Goal: Find specific fact: Find specific fact

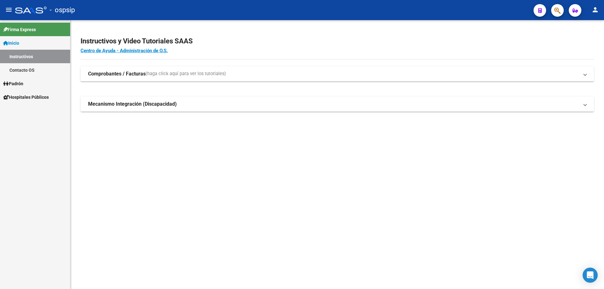
click at [560, 4] on span "button" at bounding box center [557, 10] width 6 height 13
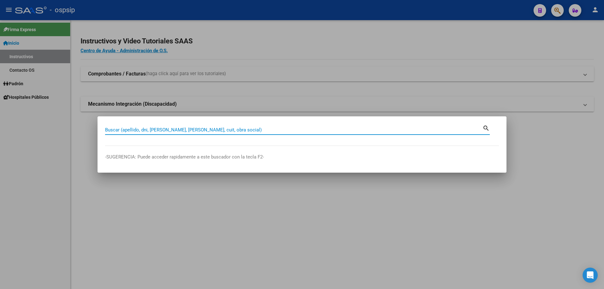
click at [199, 130] on input "Buscar (apellido, dni, [PERSON_NAME], [PERSON_NAME], cuit, obra social)" at bounding box center [293, 130] width 377 height 6
paste input "2029072857701"
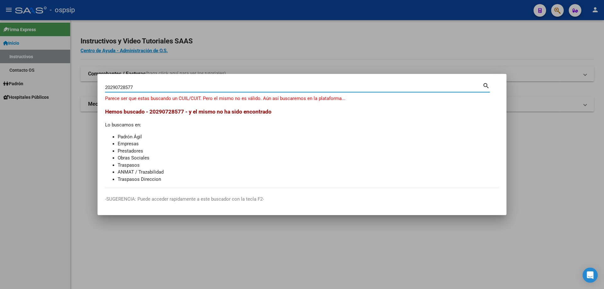
click at [110, 86] on input "20290728577" at bounding box center [293, 88] width 377 height 6
click at [130, 87] on input "290728577" at bounding box center [293, 88] width 377 height 6
type input "290728577"
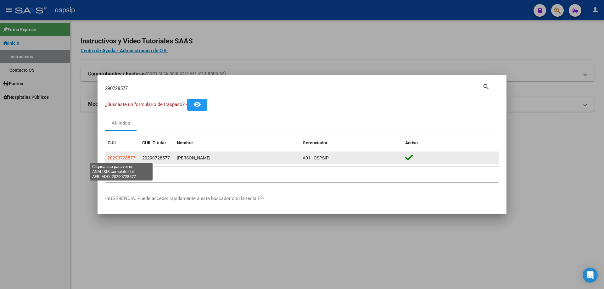
click at [121, 156] on span "20290728577" at bounding box center [122, 157] width 28 height 5
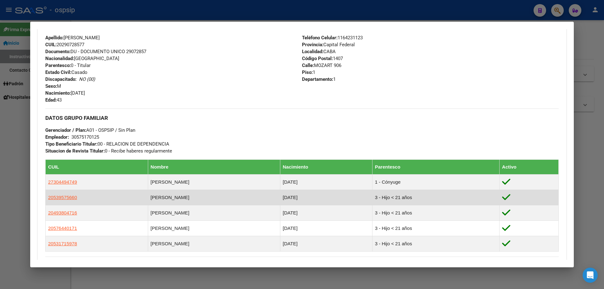
scroll to position [220, 0]
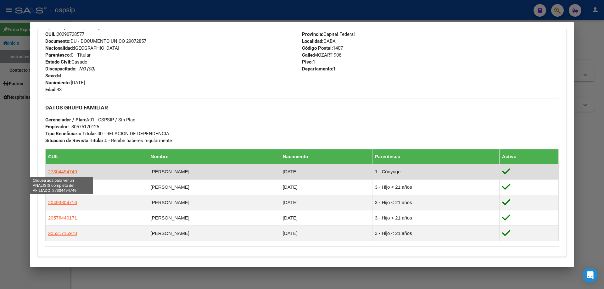
click at [63, 170] on span "27304494749" at bounding box center [62, 171] width 29 height 5
type textarea "27304494749"
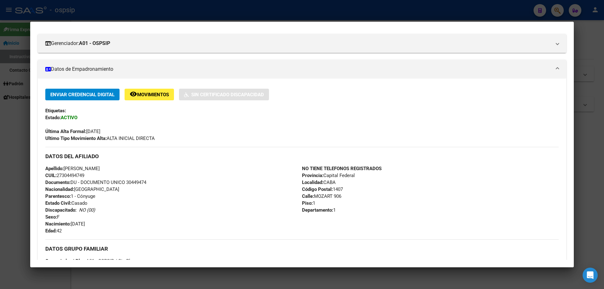
scroll to position [94, 0]
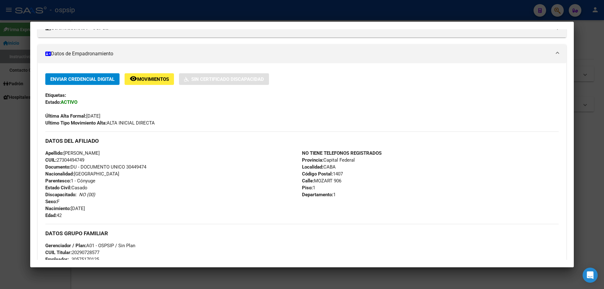
drag, startPoint x: 151, startPoint y: 167, endPoint x: 127, endPoint y: 166, distance: 24.2
click at [127, 166] on div "Apellido: [PERSON_NAME]: 27304494749 Documento: DU - DOCUMENTO UNICO 30449474 N…" at bounding box center [173, 184] width 256 height 69
copy span "30449474"
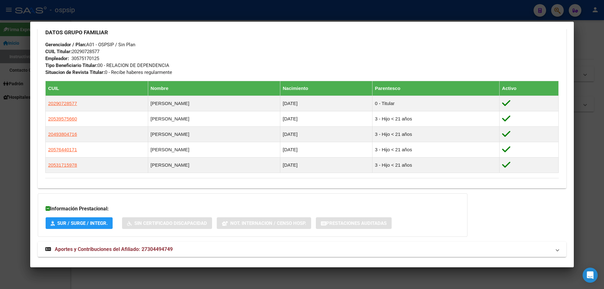
scroll to position [322, 0]
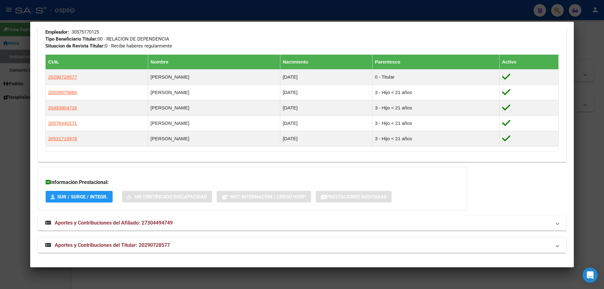
click at [153, 221] on span "Aportes y Contribuciones del Afiliado: 27304494749" at bounding box center [114, 223] width 118 height 6
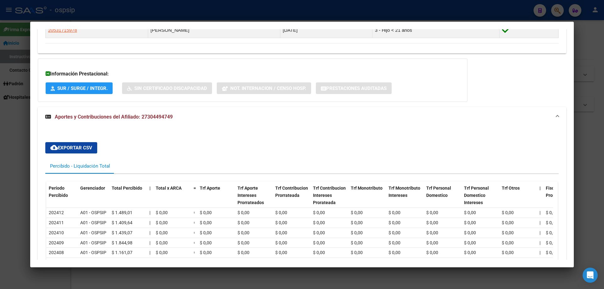
scroll to position [545, 0]
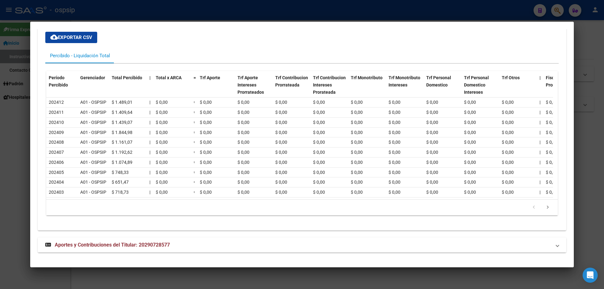
click at [162, 242] on span "Aportes y Contribuciones del Titular: 20290728577" at bounding box center [112, 245] width 115 height 6
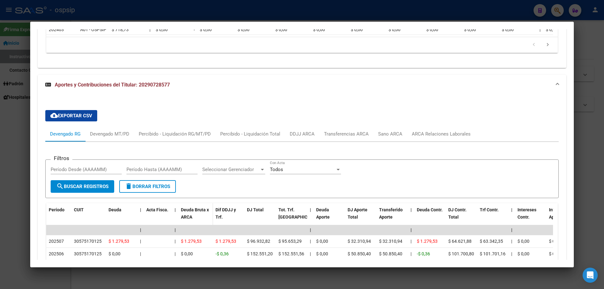
scroll to position [856, 0]
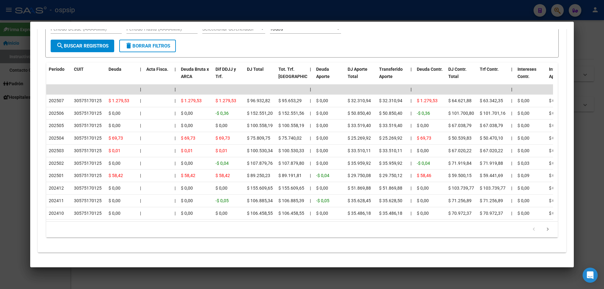
click at [183, 10] on div at bounding box center [302, 144] width 604 height 289
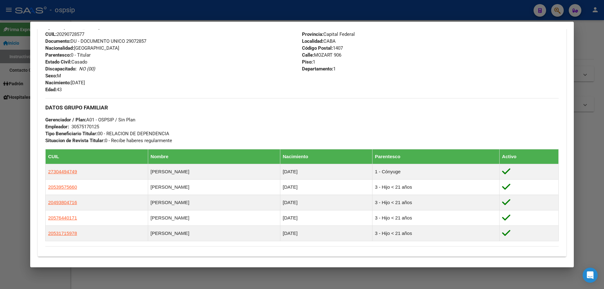
click at [12, 72] on div at bounding box center [302, 144] width 604 height 289
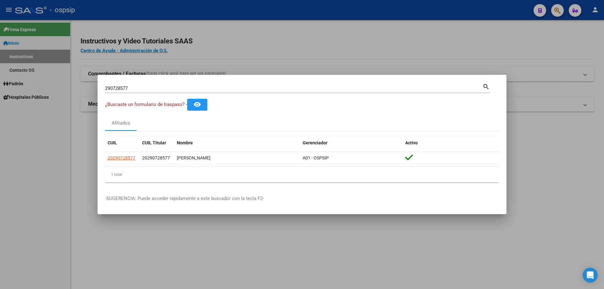
drag, startPoint x: 139, startPoint y: 85, endPoint x: 124, endPoint y: 84, distance: 15.1
click at [124, 84] on div "290728577 Buscar (apellido, dni, [PERSON_NAME], [PERSON_NAME], cuit, obra socia…" at bounding box center [293, 88] width 377 height 9
click at [134, 87] on input "290728577" at bounding box center [293, 88] width 377 height 6
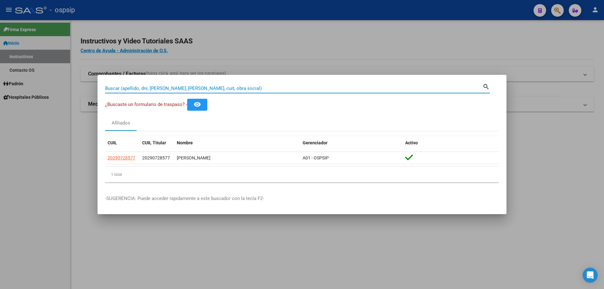
paste input "2025857531901"
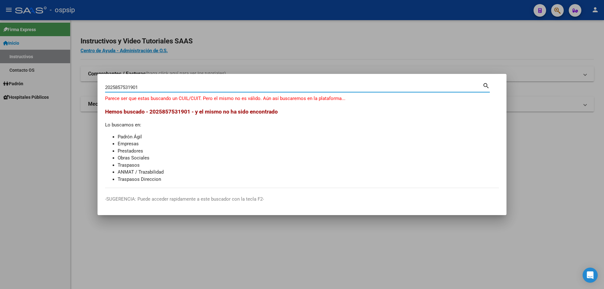
click at [109, 87] on input "2025857531901" at bounding box center [293, 88] width 377 height 6
click at [134, 87] on input "25857531901" at bounding box center [293, 88] width 377 height 6
type input "258575319"
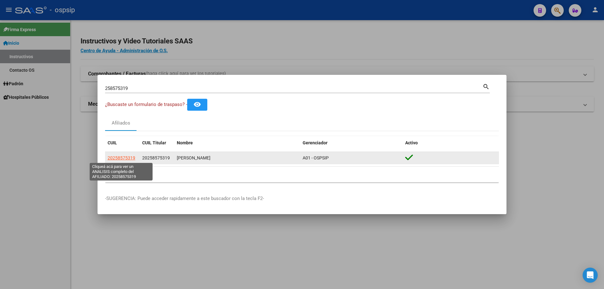
click at [129, 157] on span "20258575319" at bounding box center [122, 157] width 28 height 5
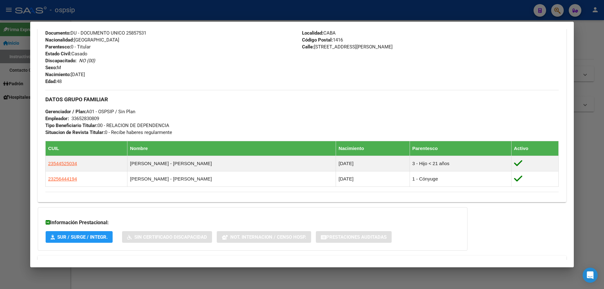
scroll to position [272, 0]
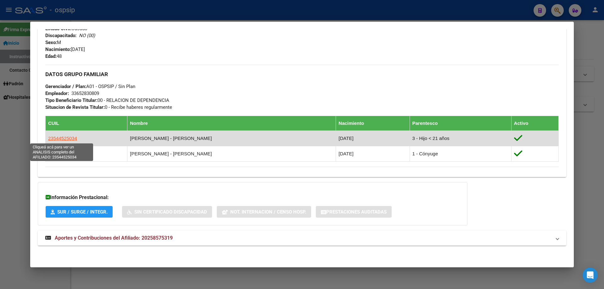
click at [65, 139] on span "23544525034" at bounding box center [62, 137] width 29 height 5
type textarea "23544525034"
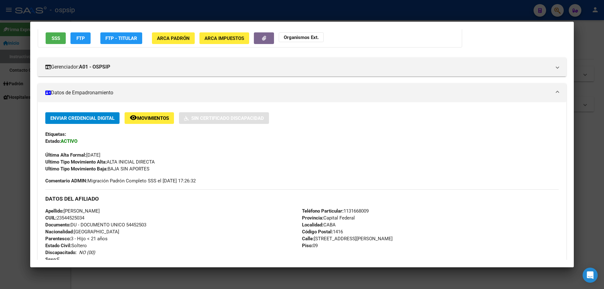
scroll to position [157, 0]
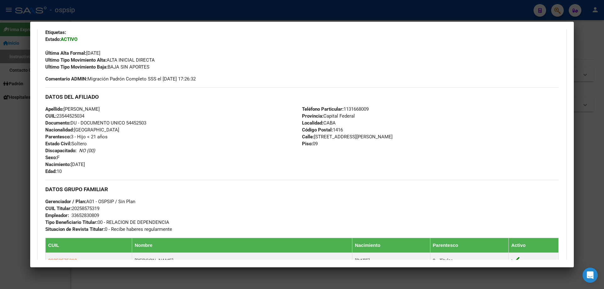
drag, startPoint x: 149, startPoint y: 124, endPoint x: 126, endPoint y: 120, distance: 23.2
click at [126, 120] on div "Apellido: [PERSON_NAME] CUIL: 23544525034 Documento: DU - DOCUMENTO UNICO 54452…" at bounding box center [173, 140] width 256 height 69
copy span "54452503"
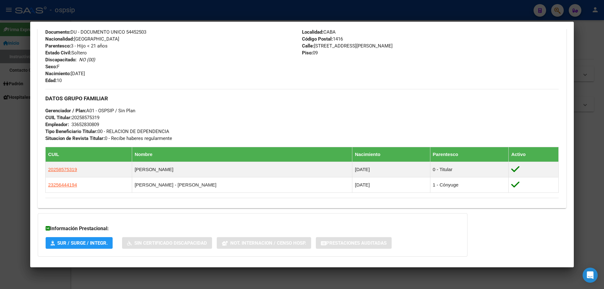
scroll to position [251, 0]
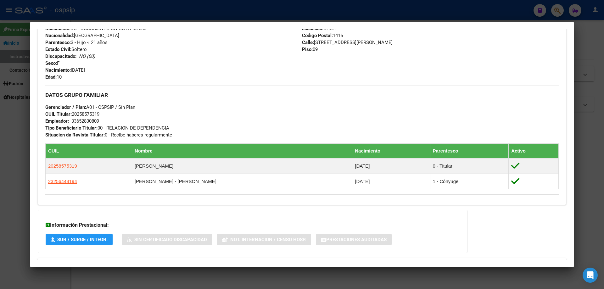
click at [197, 18] on div at bounding box center [302, 144] width 604 height 289
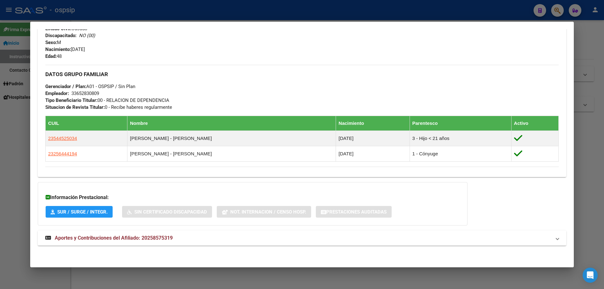
click at [195, 14] on div at bounding box center [302, 144] width 604 height 289
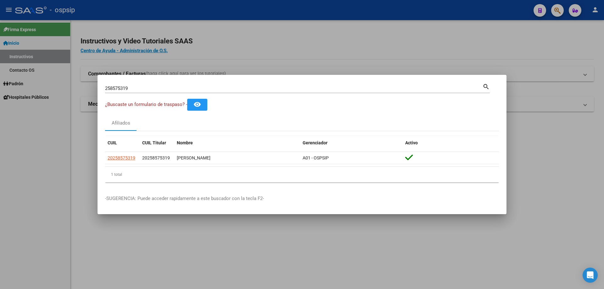
click at [183, 87] on input "258575319" at bounding box center [293, 88] width 377 height 6
type input "16263610"
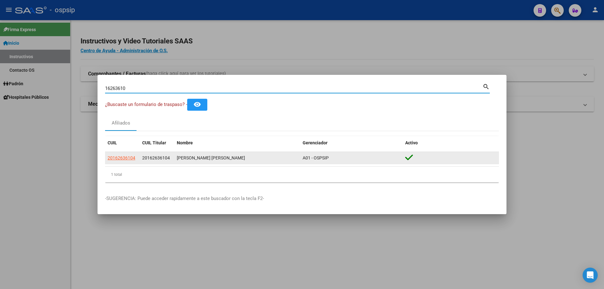
click at [132, 158] on span "20162636104" at bounding box center [122, 157] width 28 height 5
type textarea "20162636104"
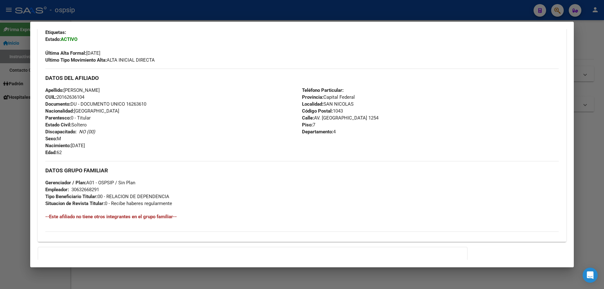
scroll to position [222, 0]
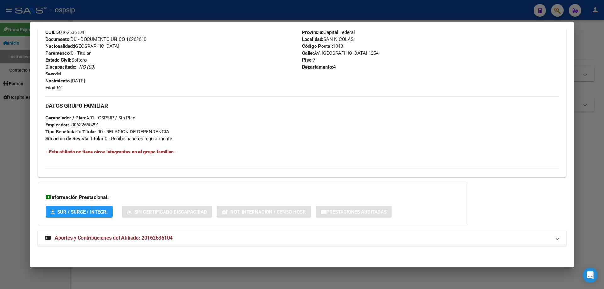
click at [109, 241] on span "Aportes y Contribuciones del Afiliado: 20162636104" at bounding box center [114, 238] width 118 height 6
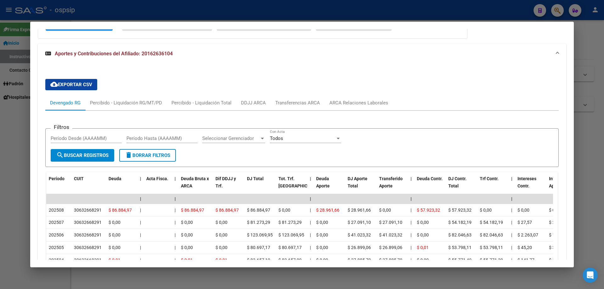
scroll to position [376, 0]
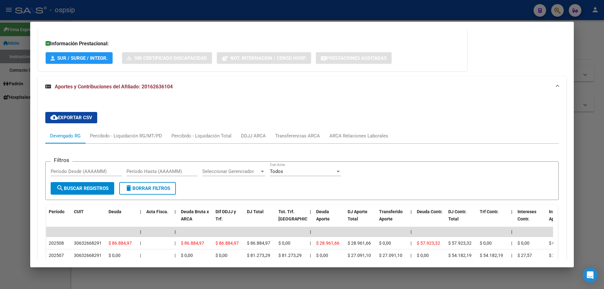
click at [237, 8] on div at bounding box center [302, 144] width 604 height 289
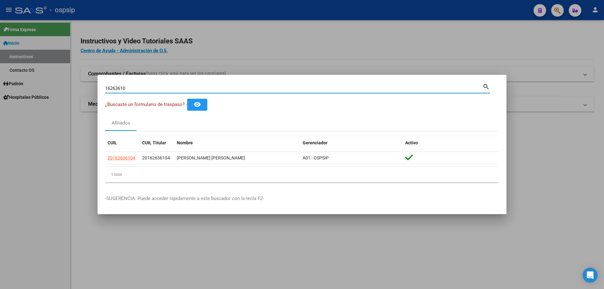
drag, startPoint x: 138, startPoint y: 87, endPoint x: 88, endPoint y: 85, distance: 50.6
click at [88, 85] on div "16263610 Buscar (apellido, dni, cuil, nro traspaso, cuit, obra social) search ¿…" at bounding box center [302, 144] width 604 height 289
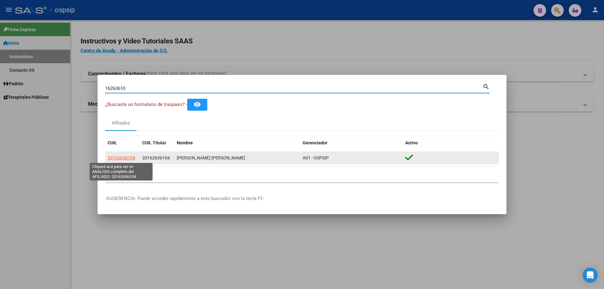
click at [127, 155] on span "20162636104" at bounding box center [122, 157] width 28 height 5
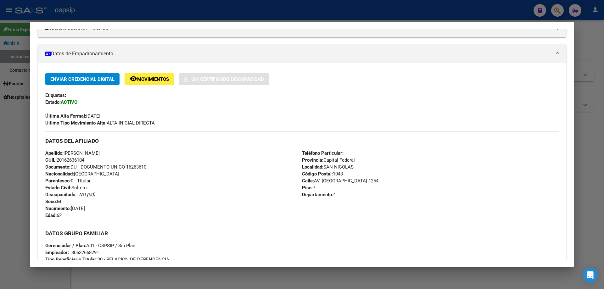
scroll to position [222, 0]
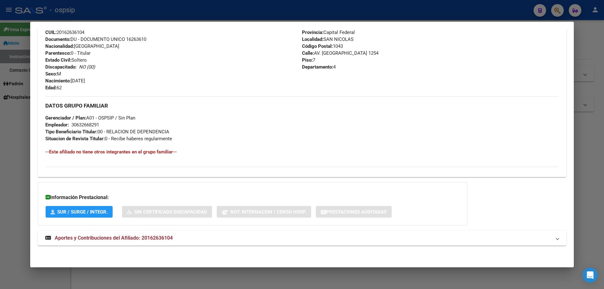
click at [112, 17] on div at bounding box center [302, 144] width 604 height 289
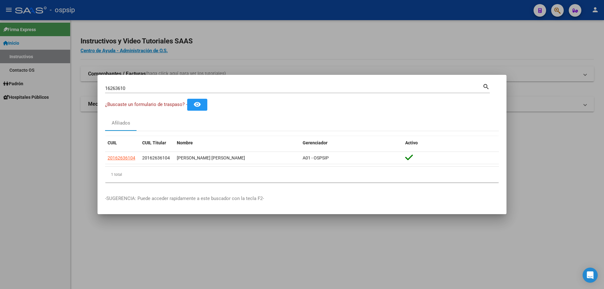
click at [157, 89] on input "16263610" at bounding box center [293, 88] width 377 height 6
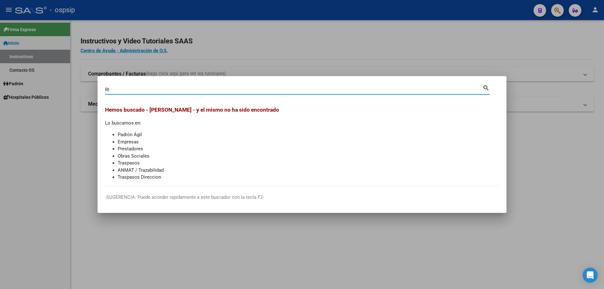
type input "R"
type input "NOLI"
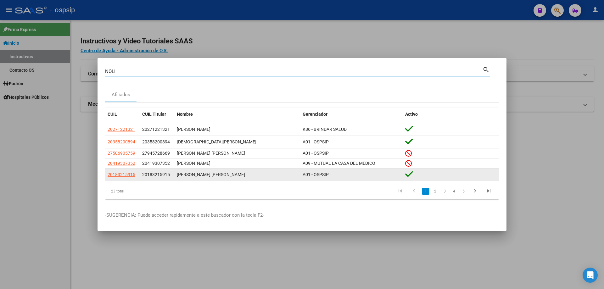
click at [155, 177] on span "20183215915" at bounding box center [156, 174] width 28 height 5
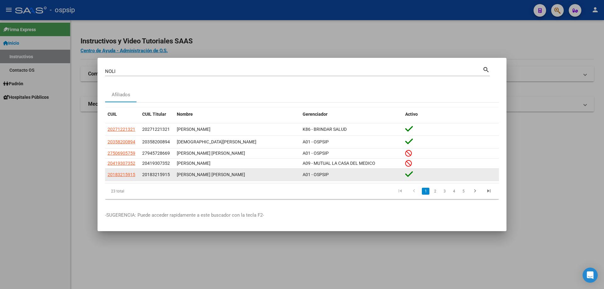
click at [124, 178] on app-link-go-to "20183215915" at bounding box center [122, 174] width 28 height 7
click at [127, 173] on span "20183215915" at bounding box center [122, 174] width 28 height 5
type textarea "20183215915"
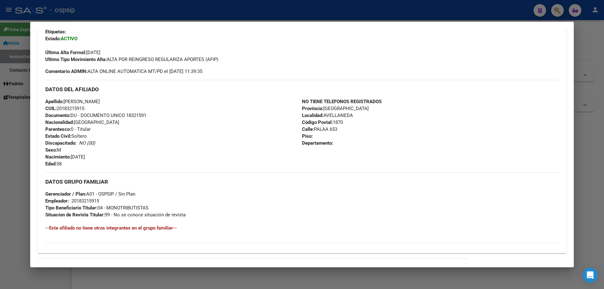
scroll to position [157, 0]
drag, startPoint x: 149, startPoint y: 116, endPoint x: 127, endPoint y: 113, distance: 22.1
click at [127, 113] on div "Apellido: [PERSON_NAME] CUIL: 20183215915 Documento: DU - DOCUMENTO UNICO 18321…" at bounding box center [173, 133] width 256 height 69
copy span "18321591"
drag, startPoint x: 134, startPoint y: 11, endPoint x: 143, endPoint y: 26, distance: 18.1
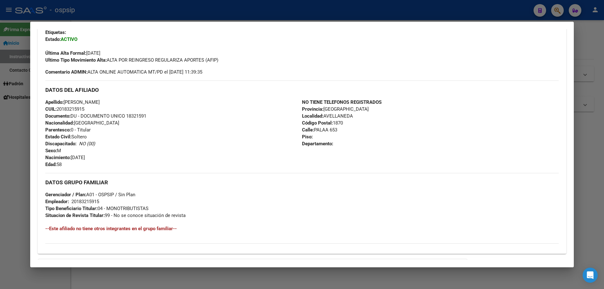
click at [134, 10] on div at bounding box center [302, 144] width 604 height 289
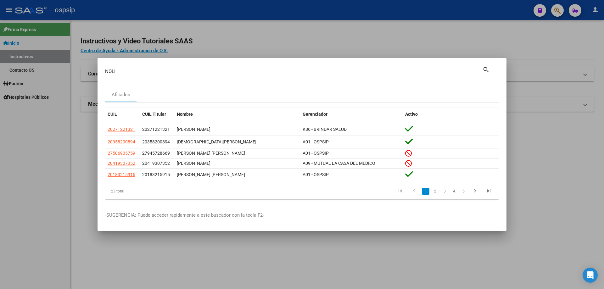
click at [155, 69] on input "NOLI" at bounding box center [293, 72] width 377 height 6
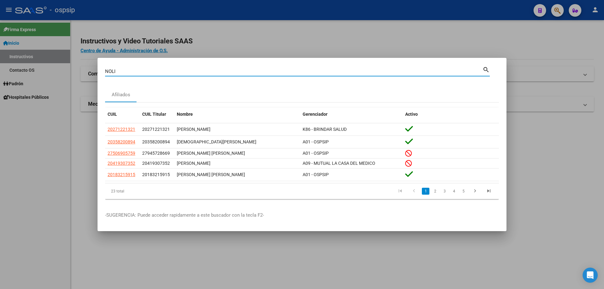
click at [155, 69] on input "NOLI" at bounding box center [293, 72] width 377 height 6
type input "[PERSON_NAME]"
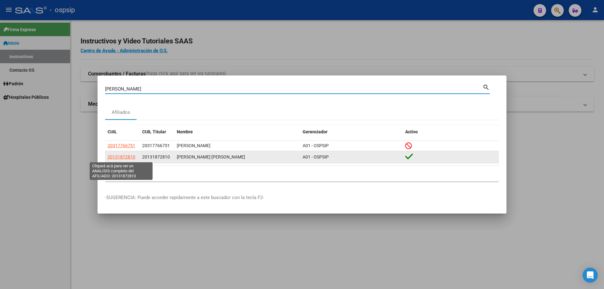
click at [120, 155] on span "20131872810" at bounding box center [122, 156] width 28 height 5
type textarea "20131872810"
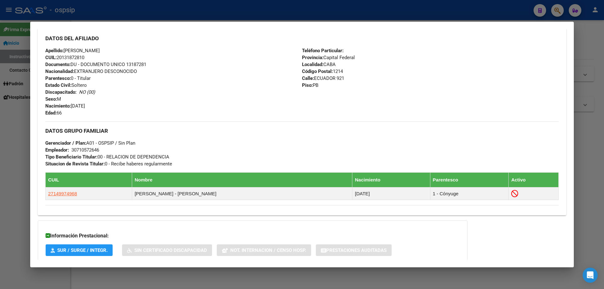
scroll to position [146, 0]
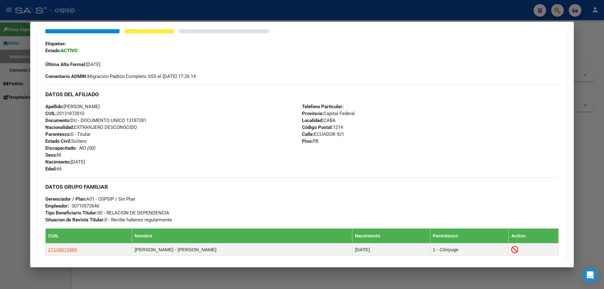
drag, startPoint x: 149, startPoint y: 119, endPoint x: 127, endPoint y: 118, distance: 22.7
click at [127, 118] on div "Apellido: [PERSON_NAME]: 20131872810 Documento: DU - DOCUMENTO UNICO 13187281 N…" at bounding box center [173, 137] width 256 height 69
copy span "13187281"
